Goal: Find specific page/section: Find specific page/section

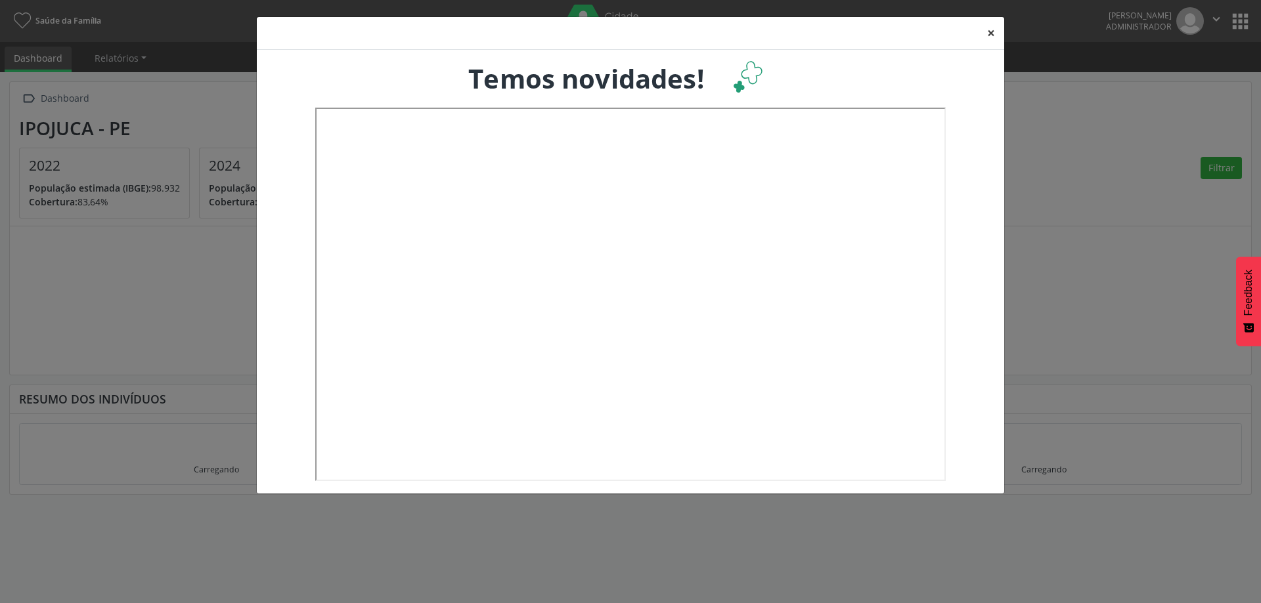
click at [986, 32] on button "×" at bounding box center [991, 33] width 26 height 32
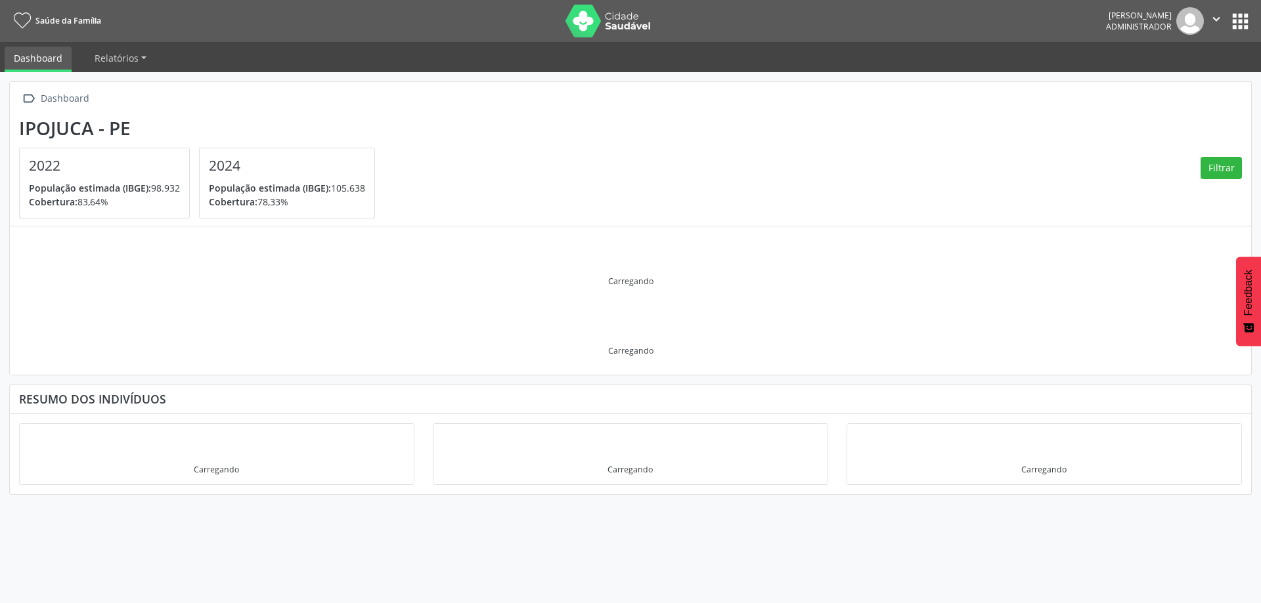
click at [1240, 14] on button "apps" at bounding box center [1240, 21] width 23 height 23
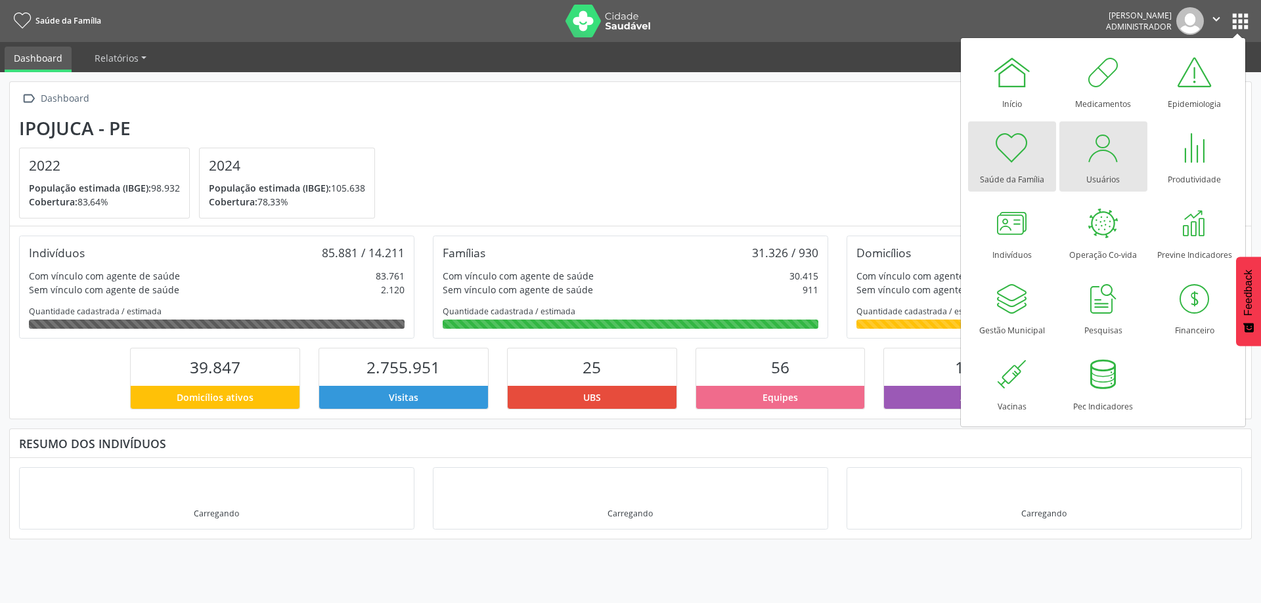
click at [1105, 149] on div at bounding box center [1102, 147] width 39 height 39
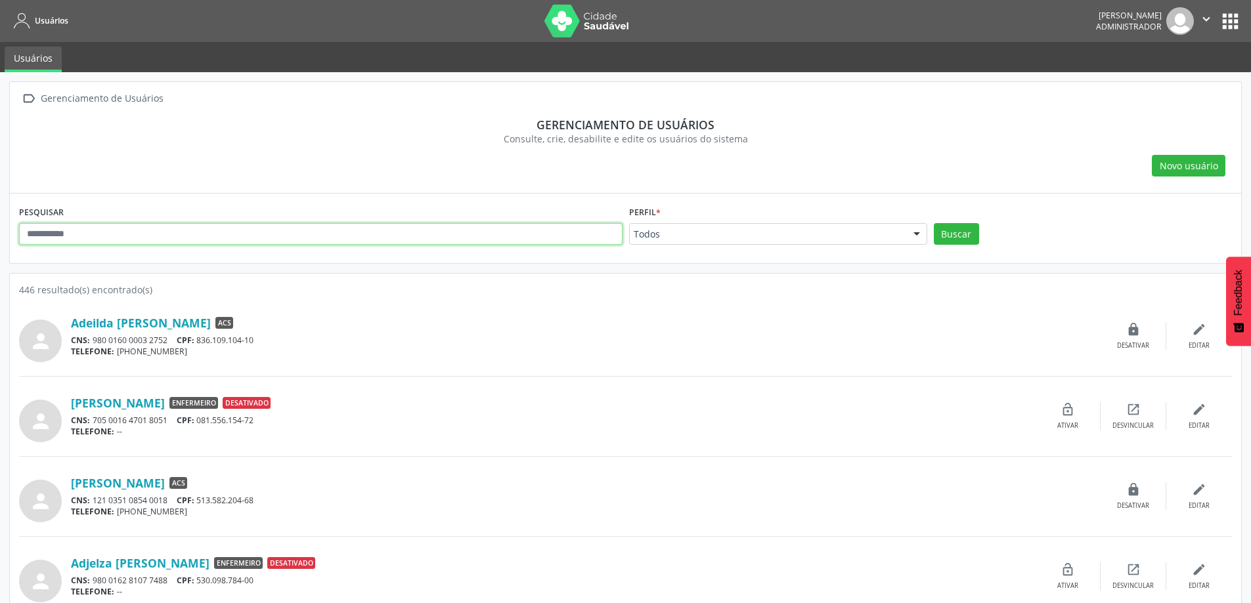
click at [153, 240] on input "text" at bounding box center [320, 234] width 603 height 22
click at [944, 236] on button "Buscar" at bounding box center [956, 234] width 45 height 22
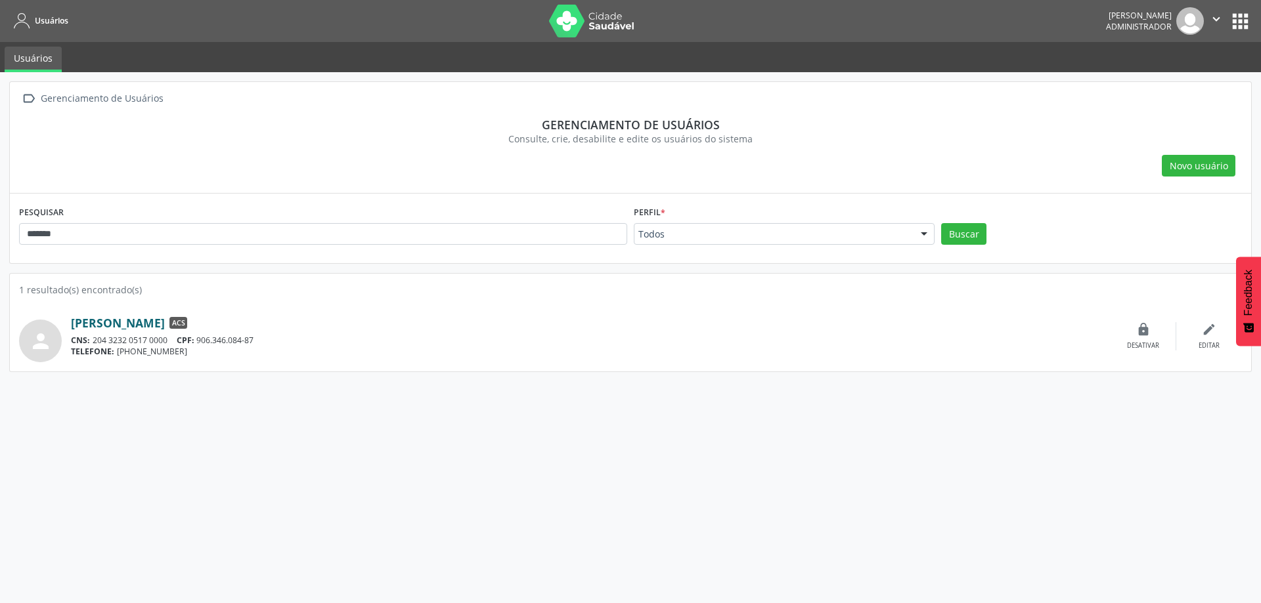
click at [165, 327] on link "[PERSON_NAME]" at bounding box center [118, 323] width 94 height 14
drag, startPoint x: 95, startPoint y: 230, endPoint x: -71, endPoint y: 251, distance: 167.5
click at [0, 251] on html "Usuários [PERSON_NAME] Administrador  Configurações Sair apps Usuários  Geren…" at bounding box center [630, 301] width 1261 height 603
click at [941, 223] on button "Buscar" at bounding box center [963, 234] width 45 height 22
click at [133, 322] on link "[PERSON_NAME][DATE]" at bounding box center [136, 323] width 131 height 14
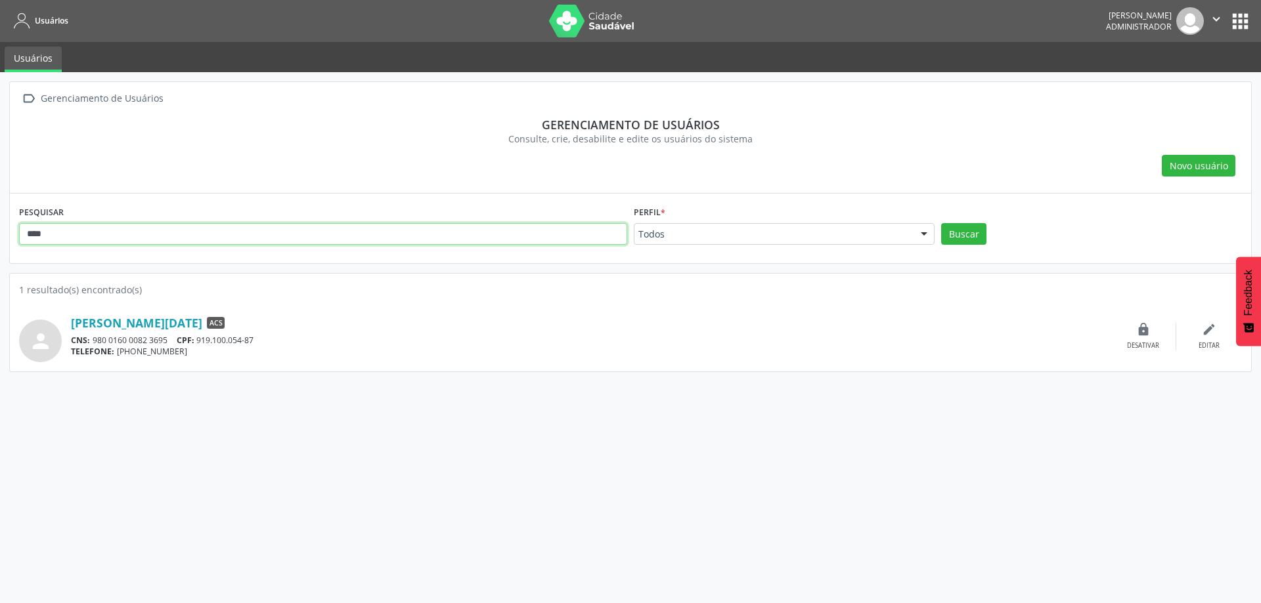
drag, startPoint x: 60, startPoint y: 238, endPoint x: 9, endPoint y: 239, distance: 51.9
click at [9, 239] on div " Gerenciamento de Usuários Gerenciamento de usuários Consulte, crie, desabilit…" at bounding box center [630, 337] width 1261 height 531
click at [941, 223] on button "Buscar" at bounding box center [963, 234] width 45 height 22
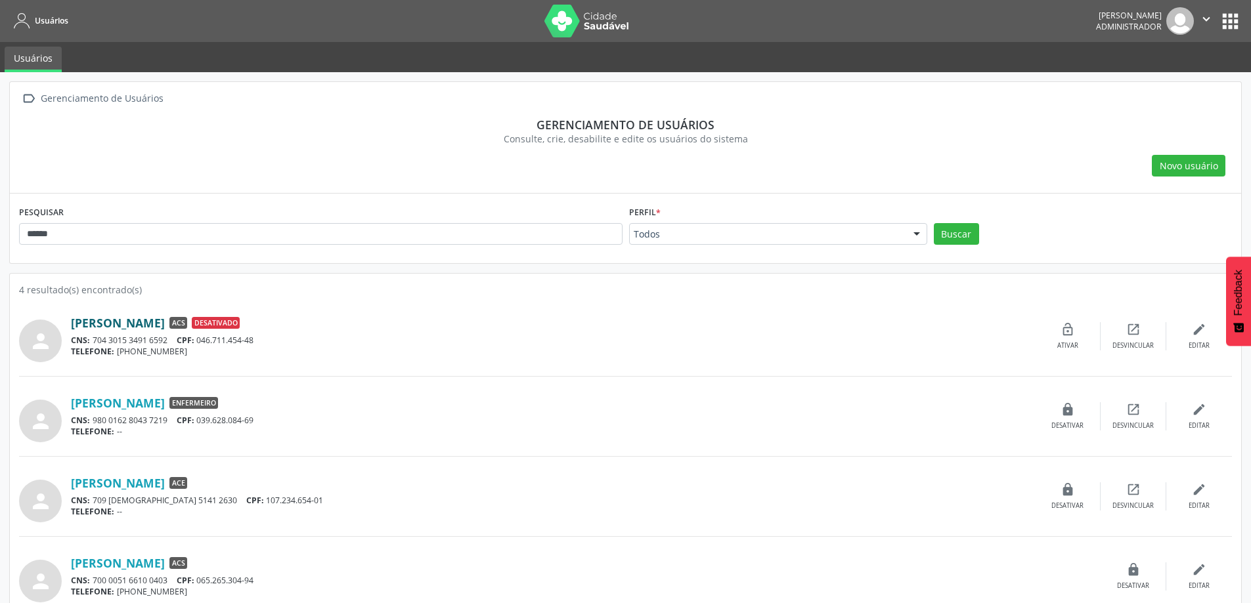
click at [139, 324] on link "[PERSON_NAME]" at bounding box center [118, 323] width 94 height 14
drag, startPoint x: 95, startPoint y: 234, endPoint x: -49, endPoint y: 244, distance: 144.8
click at [0, 244] on html "Usuários [PERSON_NAME] Administrador  Configurações Sair apps Usuários  Geren…" at bounding box center [625, 301] width 1251 height 603
click at [949, 237] on button "Buscar" at bounding box center [956, 234] width 45 height 22
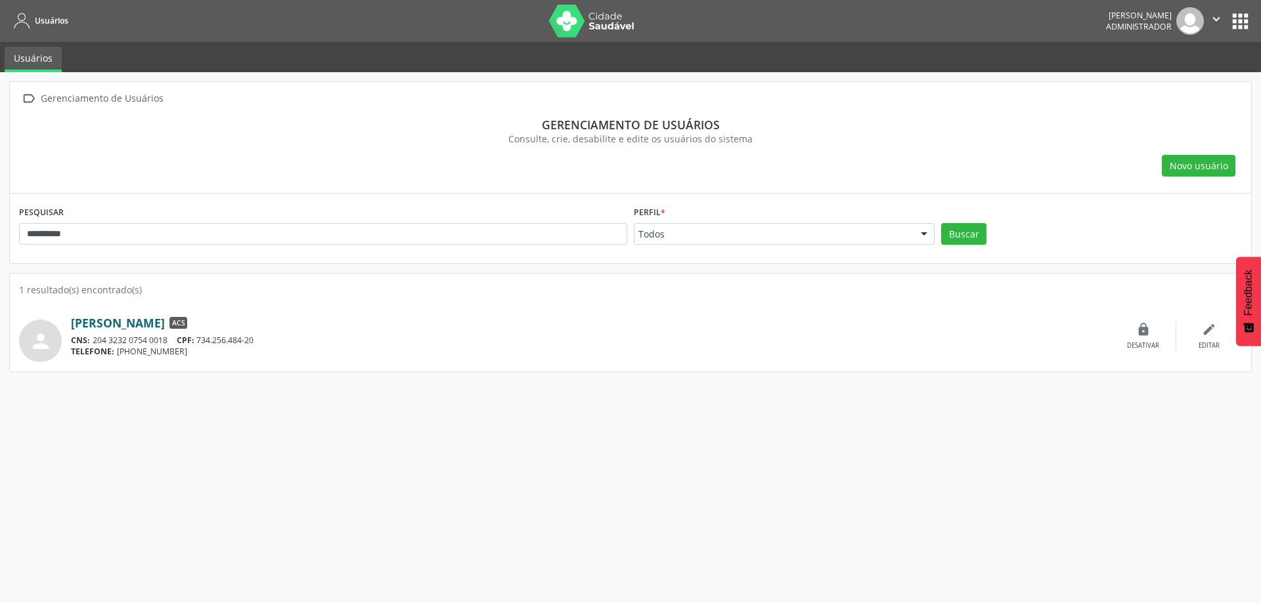
click at [122, 323] on link "[PERSON_NAME]" at bounding box center [118, 323] width 94 height 14
drag, startPoint x: 118, startPoint y: 238, endPoint x: 7, endPoint y: 227, distance: 112.3
click at [7, 227] on div "**********" at bounding box center [630, 337] width 1261 height 531
type input "*******"
click at [941, 223] on button "Buscar" at bounding box center [963, 234] width 45 height 22
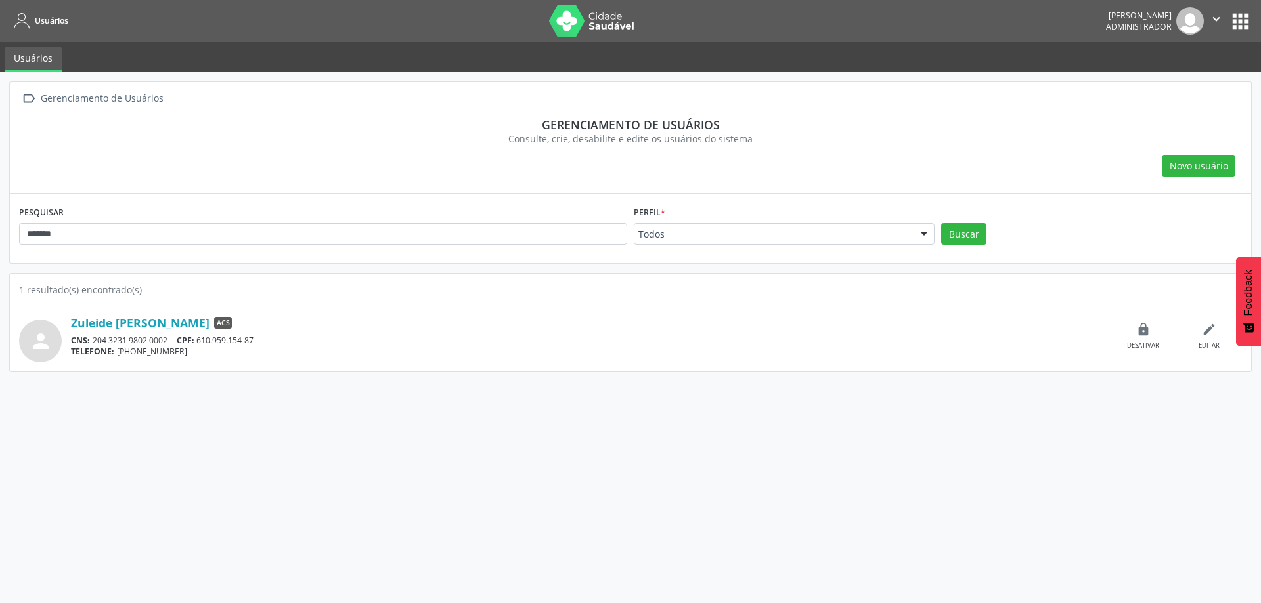
click at [165, 311] on div "person [PERSON_NAME] ACS CNS: 204 3231 9802 0002 CPF: 610.959.154-87 TELEFONE: …" at bounding box center [630, 337] width 1223 height 52
click at [172, 317] on link "Zuleide [PERSON_NAME]" at bounding box center [140, 323] width 139 height 14
click at [1247, 28] on button "apps" at bounding box center [1240, 21] width 23 height 23
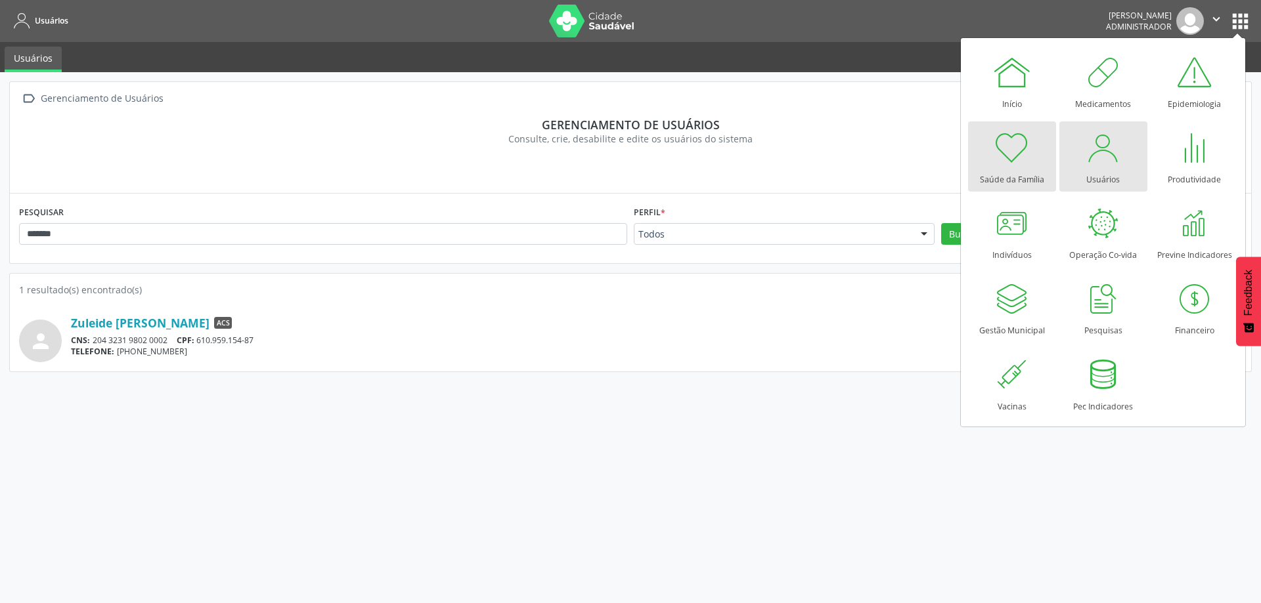
click at [1020, 144] on div at bounding box center [1011, 147] width 39 height 39
